Goal: Information Seeking & Learning: Check status

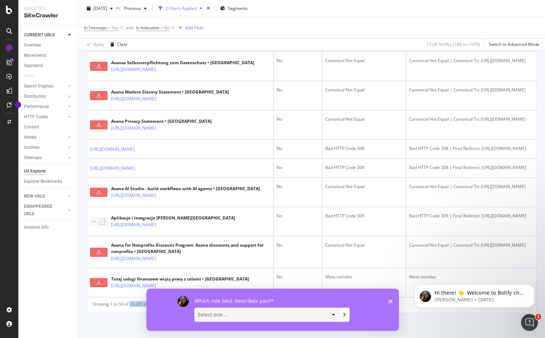
drag, startPoint x: 131, startPoint y: 306, endPoint x: 144, endPoint y: 307, distance: 13.4
click at [144, 307] on div "Showing 1 to 50 of 18,281 entries" at bounding box center [124, 305] width 65 height 8
click at [389, 300] on polygon "Close survey" at bounding box center [390, 301] width 4 height 4
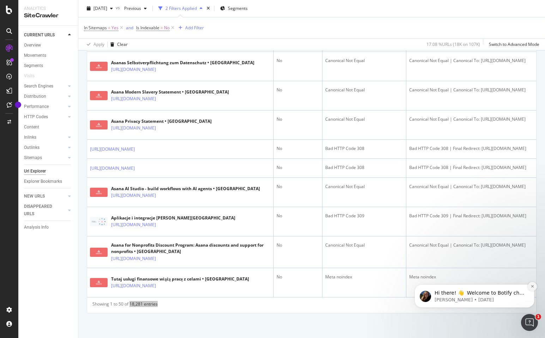
click at [533, 287] on icon "Dismiss notification" at bounding box center [533, 286] width 4 height 4
